Goal: Task Accomplishment & Management: Use online tool/utility

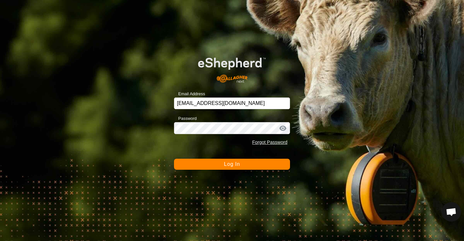
click at [204, 163] on button "Log In" at bounding box center [232, 164] width 116 height 11
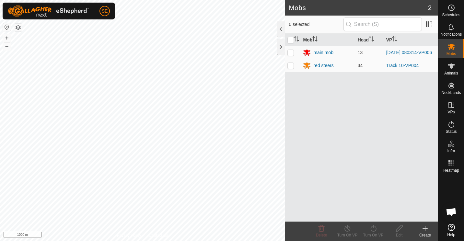
click at [290, 68] on p-checkbox at bounding box center [290, 65] width 6 height 5
checkbox input "true"
click at [347, 231] on icon at bounding box center [347, 228] width 6 height 6
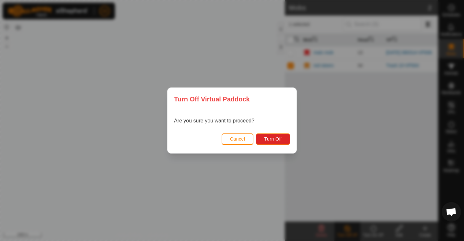
click at [347, 231] on div "Turn Off Virtual Paddock Are you sure you want to proceed? Cancel Turn Off" at bounding box center [232, 120] width 464 height 241
click at [279, 137] on span "Turn Off" at bounding box center [273, 138] width 18 height 5
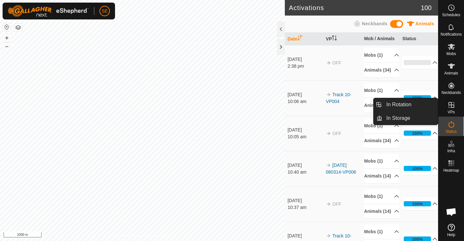
click at [449, 110] on span "VPs" at bounding box center [450, 112] width 7 height 4
click at [389, 101] on link "In Rotation" at bounding box center [409, 104] width 55 height 13
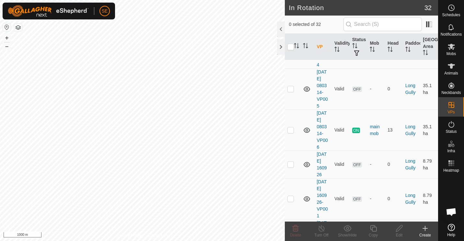
scroll to position [197, 0]
click at [290, 131] on p-checkbox at bounding box center [290, 129] width 6 height 5
checkbox input "true"
click at [374, 232] on div "Copy" at bounding box center [373, 235] width 26 height 6
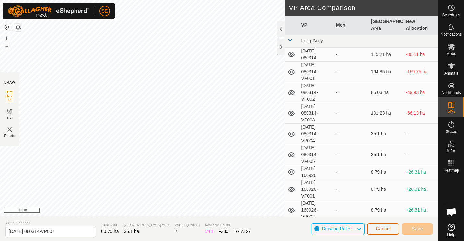
click at [381, 227] on span "Cancel" at bounding box center [382, 228] width 15 height 5
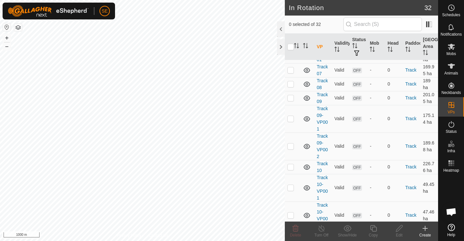
scroll to position [867, 0]
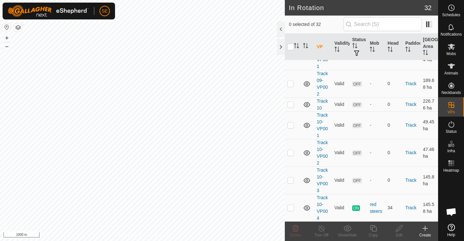
click at [290, 208] on p-checkbox at bounding box center [290, 207] width 6 height 5
checkbox input "true"
click at [374, 230] on icon at bounding box center [373, 228] width 8 height 8
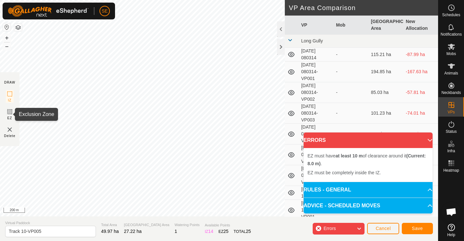
click at [9, 111] on icon at bounding box center [10, 112] width 8 height 8
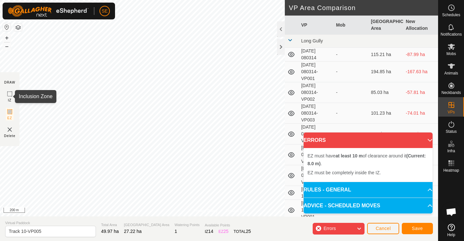
click at [8, 93] on icon at bounding box center [10, 94] width 8 height 8
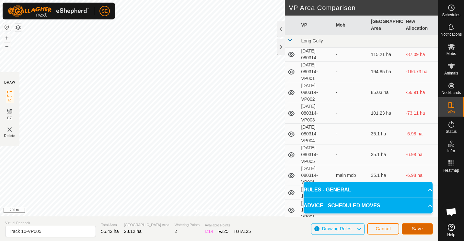
click at [418, 229] on span "Save" at bounding box center [417, 228] width 11 height 5
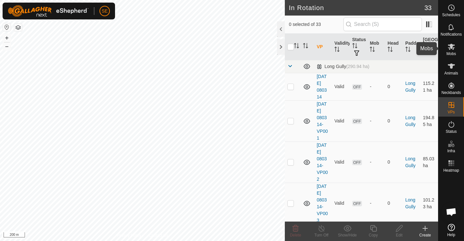
click at [451, 50] on icon at bounding box center [451, 47] width 8 height 8
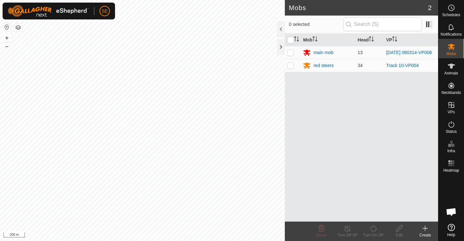
click at [292, 65] on p-checkbox at bounding box center [290, 65] width 6 height 5
checkbox input "true"
click at [376, 228] on icon at bounding box center [373, 228] width 6 height 6
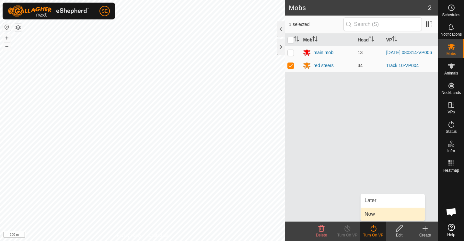
click at [372, 213] on link "Now" at bounding box center [392, 214] width 64 height 13
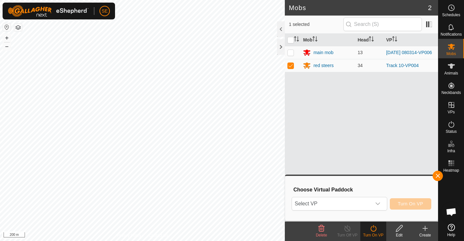
click at [379, 202] on icon "dropdown trigger" at bounding box center [377, 203] width 5 height 5
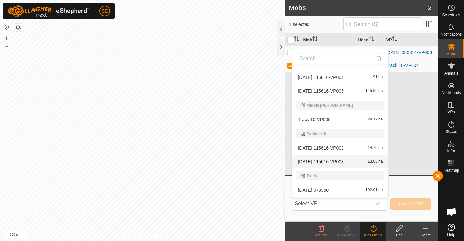
scroll to position [378, 0]
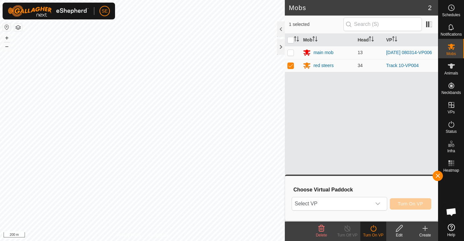
click at [379, 202] on icon "dropdown trigger" at bounding box center [377, 203] width 5 height 5
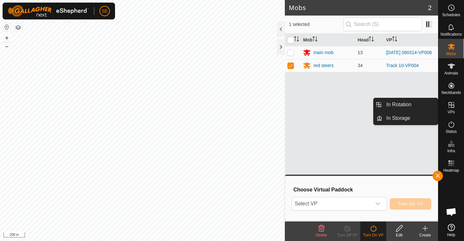
click at [404, 106] on link "In Rotation" at bounding box center [409, 104] width 55 height 13
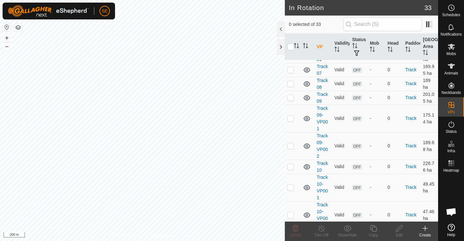
scroll to position [907, 0]
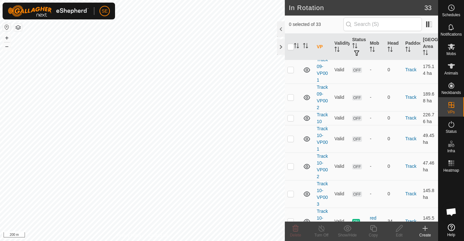
click at [290, 219] on p-checkbox at bounding box center [290, 221] width 6 height 5
checkbox input "true"
click at [376, 229] on icon at bounding box center [373, 228] width 6 height 6
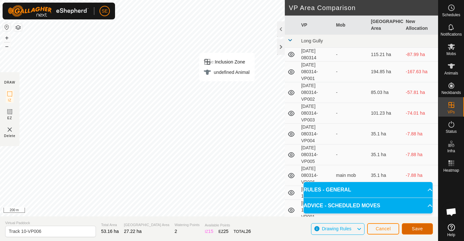
click at [417, 226] on span "Save" at bounding box center [417, 228] width 11 height 5
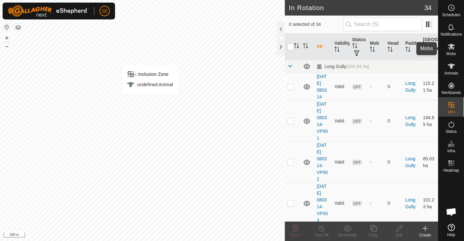
click at [448, 50] on icon at bounding box center [451, 47] width 8 height 8
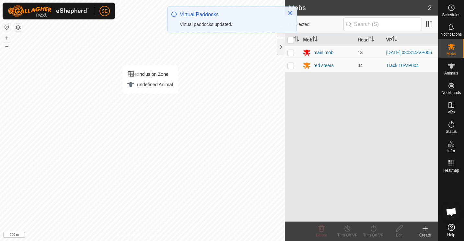
click at [291, 63] on p-checkbox at bounding box center [290, 65] width 6 height 5
checkbox input "true"
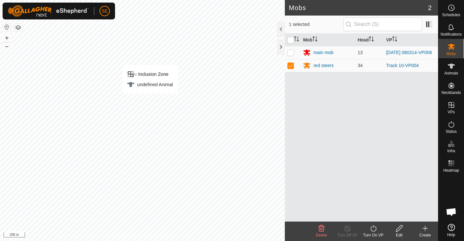
click at [373, 229] on icon at bounding box center [373, 228] width 8 height 8
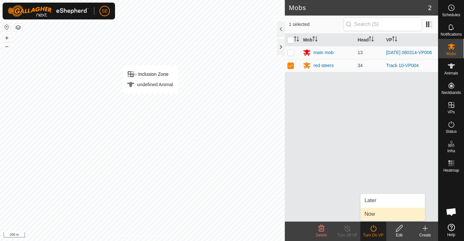
click at [372, 214] on link "Now" at bounding box center [392, 214] width 64 height 13
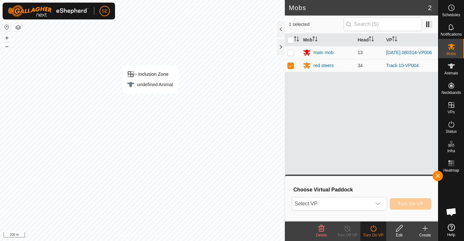
click at [380, 204] on icon "dropdown trigger" at bounding box center [377, 203] width 5 height 3
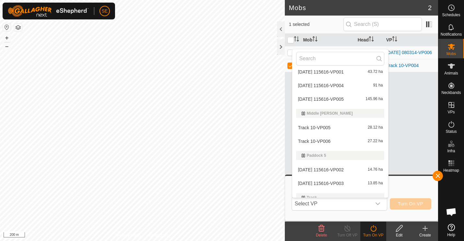
scroll to position [167, 0]
click at [318, 141] on li "Track 10-VP006 27.22 ha" at bounding box center [340, 141] width 96 height 13
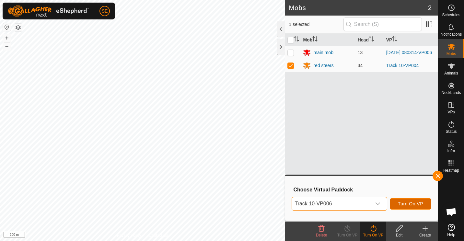
click at [402, 204] on span "Turn On VP" at bounding box center [410, 203] width 25 height 5
